Goal: Information Seeking & Learning: Find specific fact

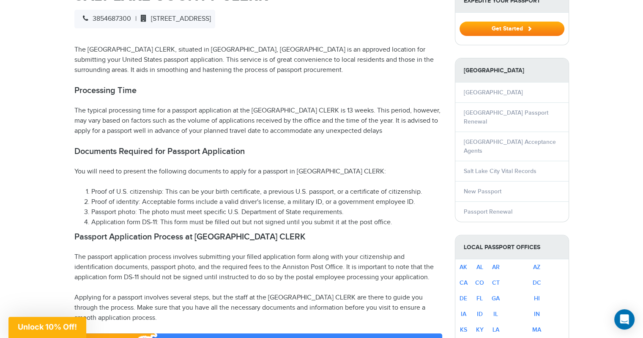
scroll to position [338, 0]
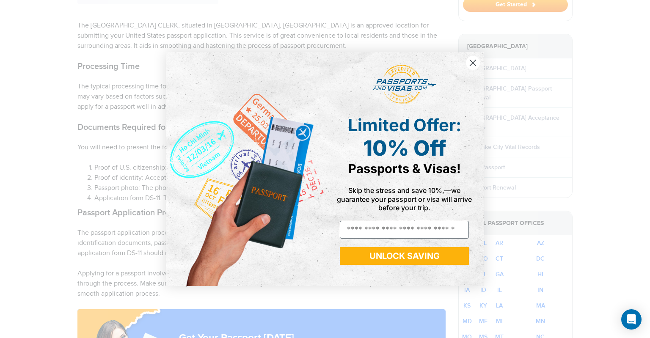
click at [469, 63] on circle "Close dialog" at bounding box center [473, 63] width 14 height 14
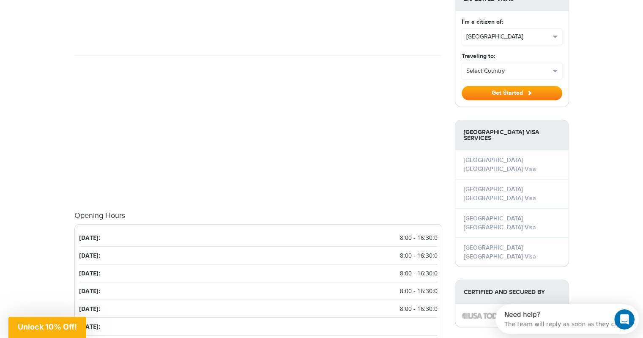
scroll to position [1058, 0]
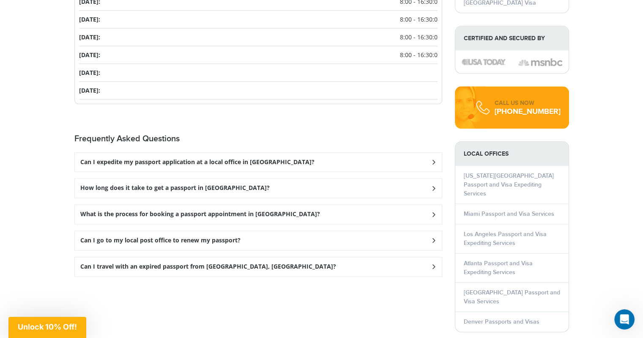
click at [313, 159] on div "Can I expedite my passport application at a local office in [GEOGRAPHIC_DATA]?" at bounding box center [258, 162] width 367 height 19
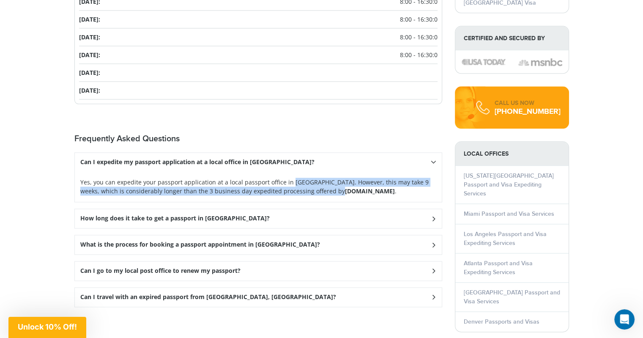
drag, startPoint x: 272, startPoint y: 179, endPoint x: 273, endPoint y: 186, distance: 6.8
click at [273, 186] on p "Yes, you can expedite your passport application at a local passport office in […" at bounding box center [258, 187] width 356 height 18
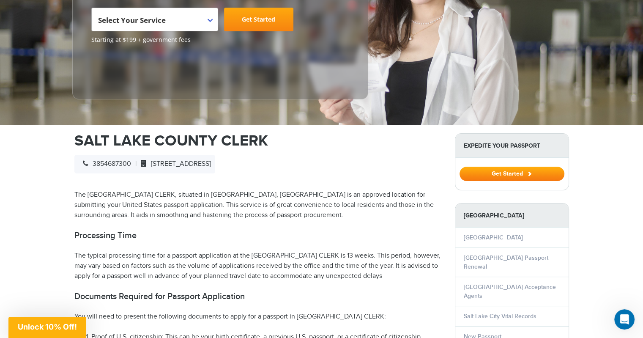
scroll to position [0, 0]
